Goal: Check status: Check status

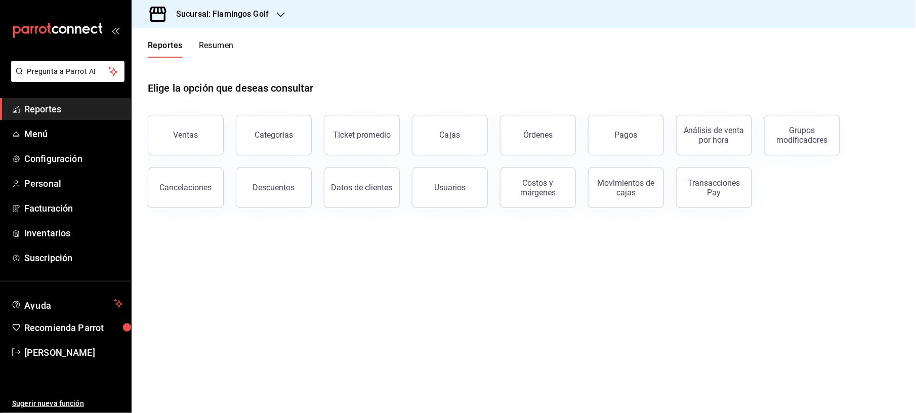
click at [283, 21] on div "Sucursal: Flamingos Golf" at bounding box center [214, 14] width 149 height 28
click at [200, 71] on div "Flamingos Golf" at bounding box center [208, 66] width 136 height 11
click at [281, 17] on icon "button" at bounding box center [281, 15] width 8 height 8
click at [174, 49] on div "Sabal (NAY)" at bounding box center [208, 43] width 152 height 23
click at [607, 140] on button "Pagos" at bounding box center [626, 135] width 76 height 40
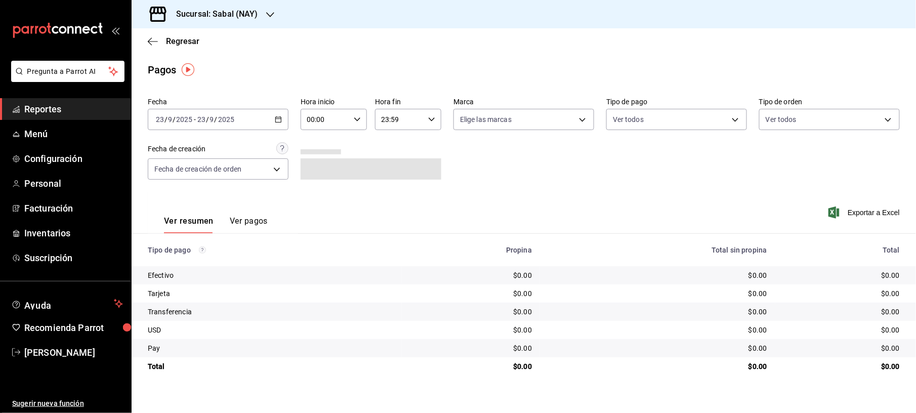
click at [278, 113] on div "2025-09-23 23 / 9 / 2025 - 2025-09-23 23 / 9 / 2025" at bounding box center [218, 119] width 141 height 21
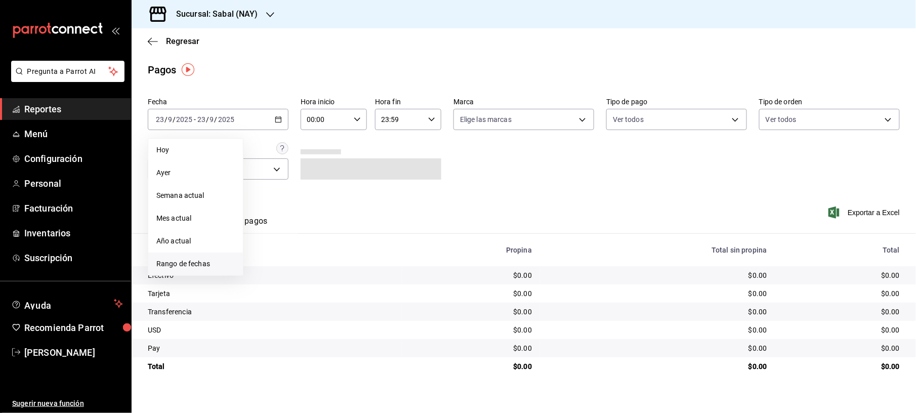
click at [173, 263] on span "Rango de fechas" at bounding box center [195, 264] width 78 height 11
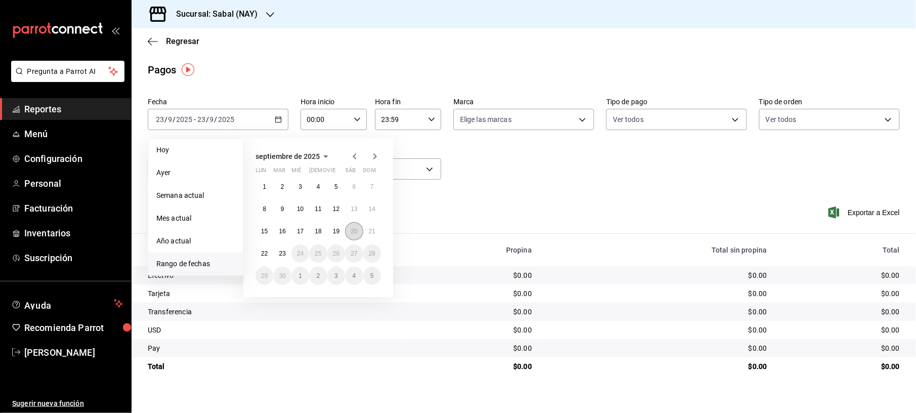
click at [350, 235] on button "20" at bounding box center [354, 231] width 18 height 18
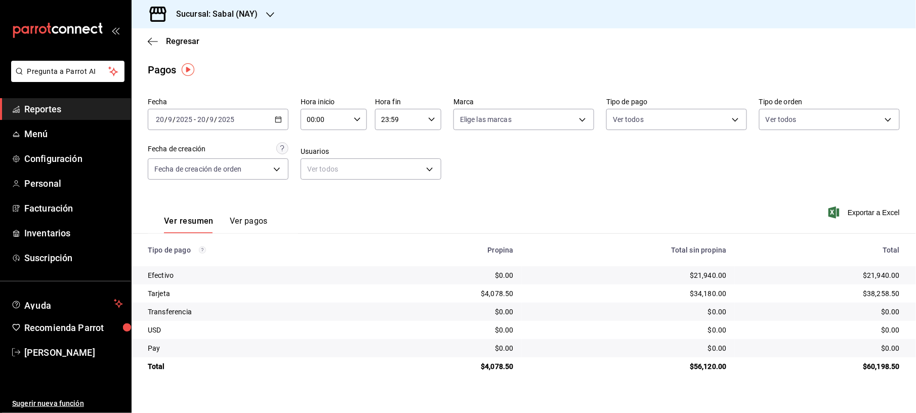
click at [272, 120] on div "2025-09-20 20 / 9 / 2025 - 2025-09-20 20 / 9 / 2025" at bounding box center [218, 119] width 141 height 21
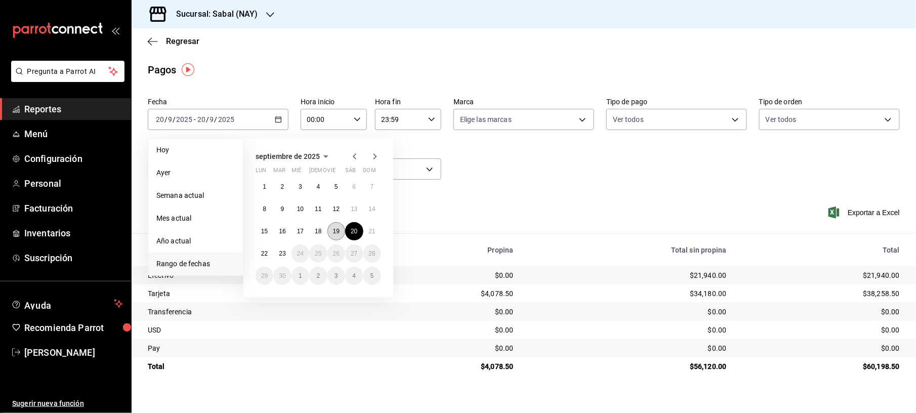
click at [334, 231] on abbr "19" at bounding box center [336, 231] width 7 height 7
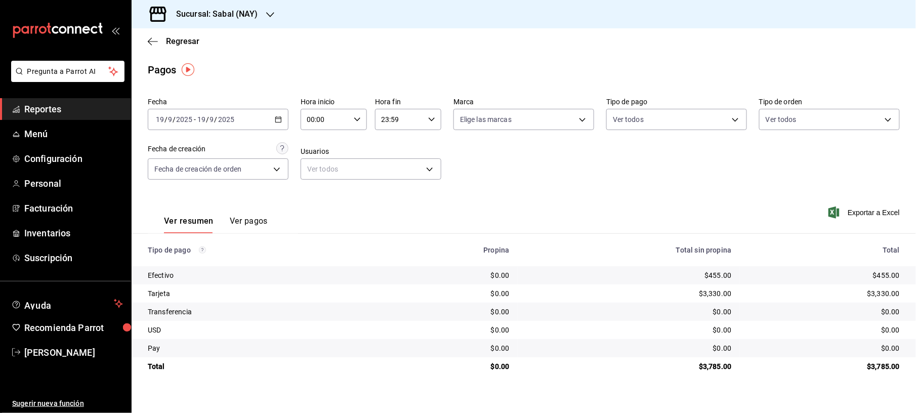
click at [275, 121] on icon "button" at bounding box center [278, 119] width 7 height 7
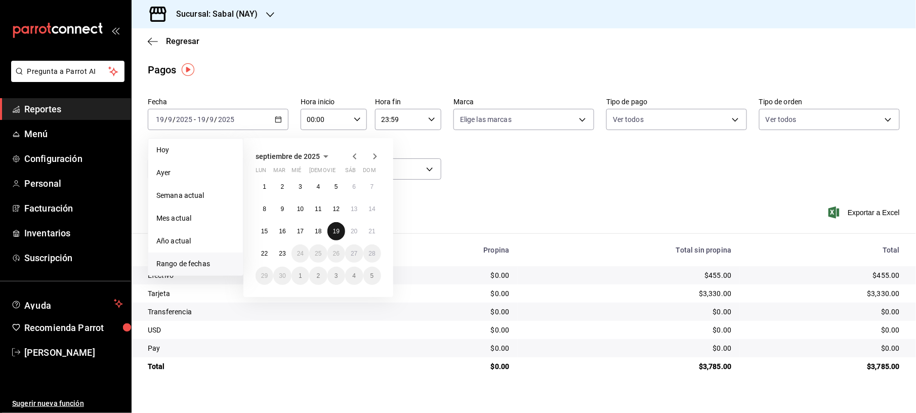
click at [333, 230] on abbr "19" at bounding box center [336, 231] width 7 height 7
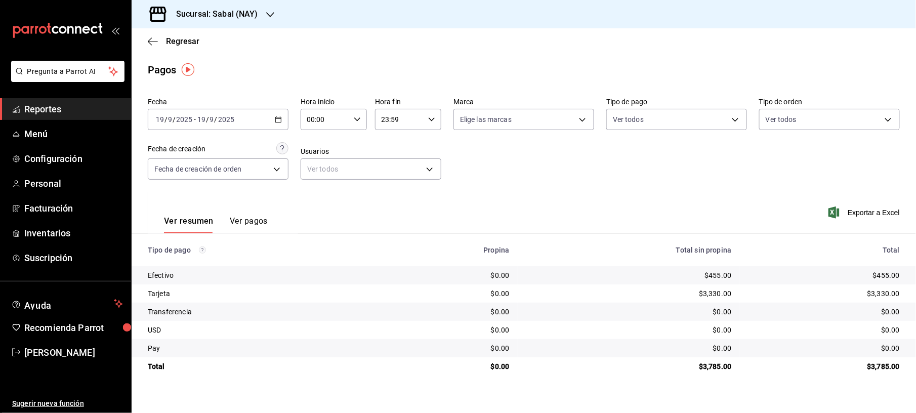
click at [278, 116] on icon "button" at bounding box center [278, 119] width 7 height 7
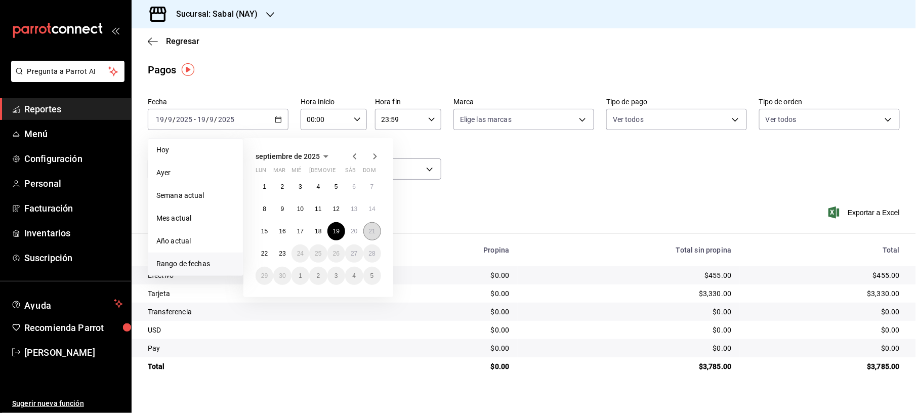
click at [370, 228] on abbr "21" at bounding box center [372, 231] width 7 height 7
click at [370, 227] on button "21" at bounding box center [372, 231] width 18 height 18
